Goal: Transaction & Acquisition: Download file/media

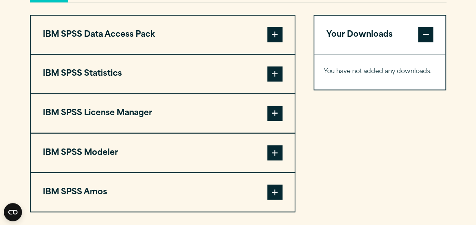
scroll to position [592, 0]
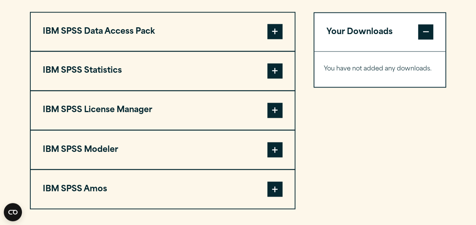
click at [277, 78] on span at bounding box center [274, 70] width 15 height 15
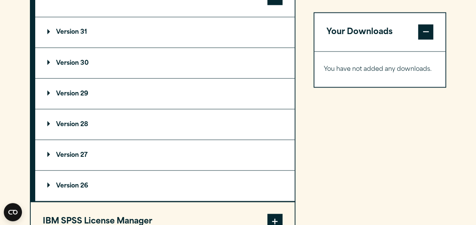
scroll to position [645, 0]
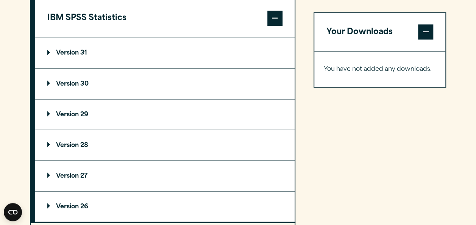
click at [79, 56] on p "Version 31" at bounding box center [67, 53] width 40 height 6
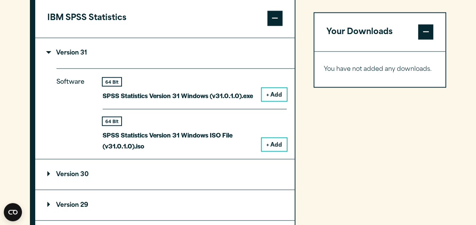
click at [75, 187] on summary "Version 30" at bounding box center [164, 174] width 259 height 30
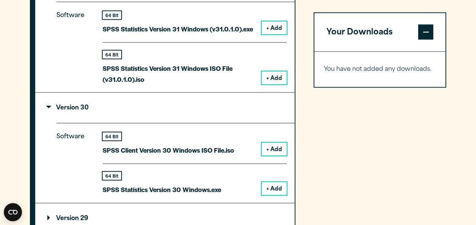
scroll to position [724, 0]
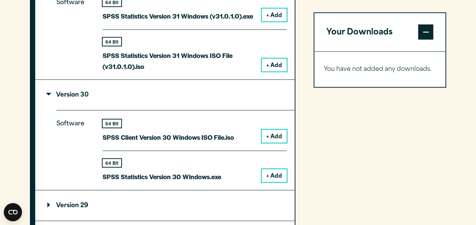
click at [280, 143] on button "+ Add" at bounding box center [274, 136] width 25 height 13
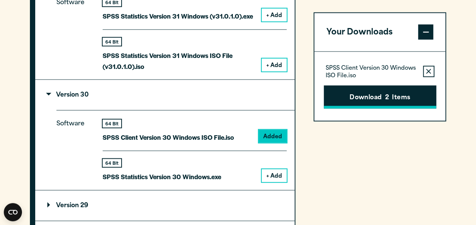
click at [356, 96] on button "Download 2 Items" at bounding box center [380, 96] width 112 height 23
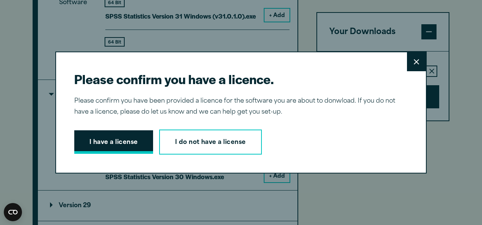
click at [101, 142] on button "I have a license" at bounding box center [113, 141] width 79 height 23
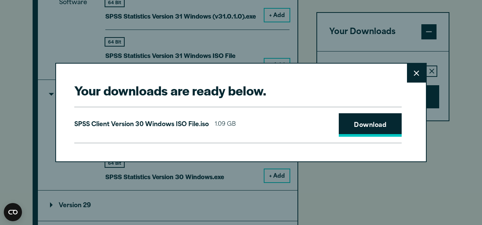
click at [362, 125] on link "Download" at bounding box center [370, 124] width 63 height 23
click at [357, 130] on link "Download" at bounding box center [370, 124] width 63 height 23
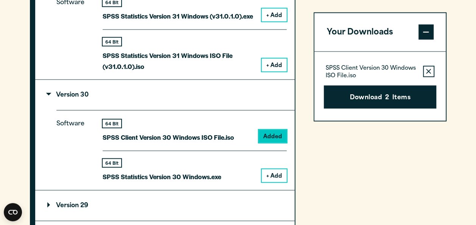
click at [377, 169] on div "Your downloads are ready below. Close SPSS Client Version 30 Windows ISO File.i…" at bounding box center [238, 112] width 476 height 225
